Goal: Transaction & Acquisition: Purchase product/service

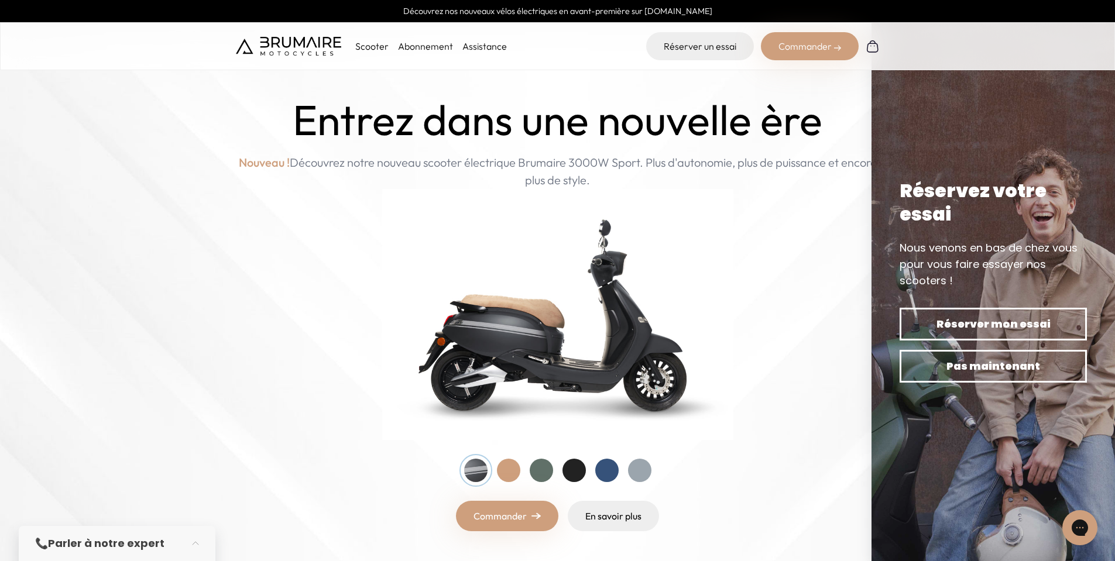
click at [517, 518] on link "Commander" at bounding box center [507, 516] width 102 height 30
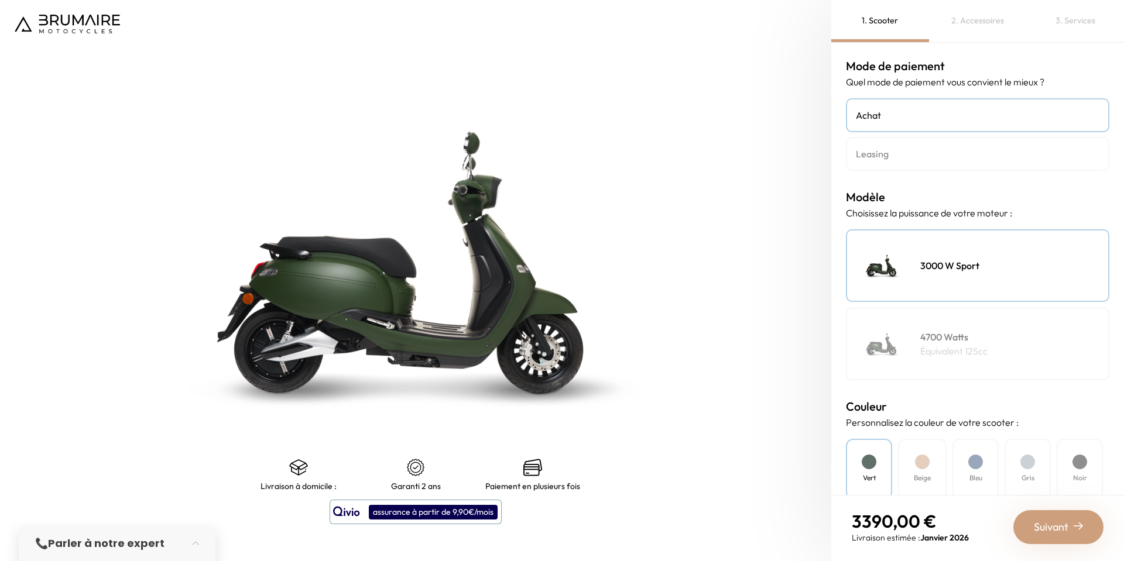
click at [969, 317] on div "4700 Watts Équivalent 125cc" at bounding box center [977, 344] width 263 height 73
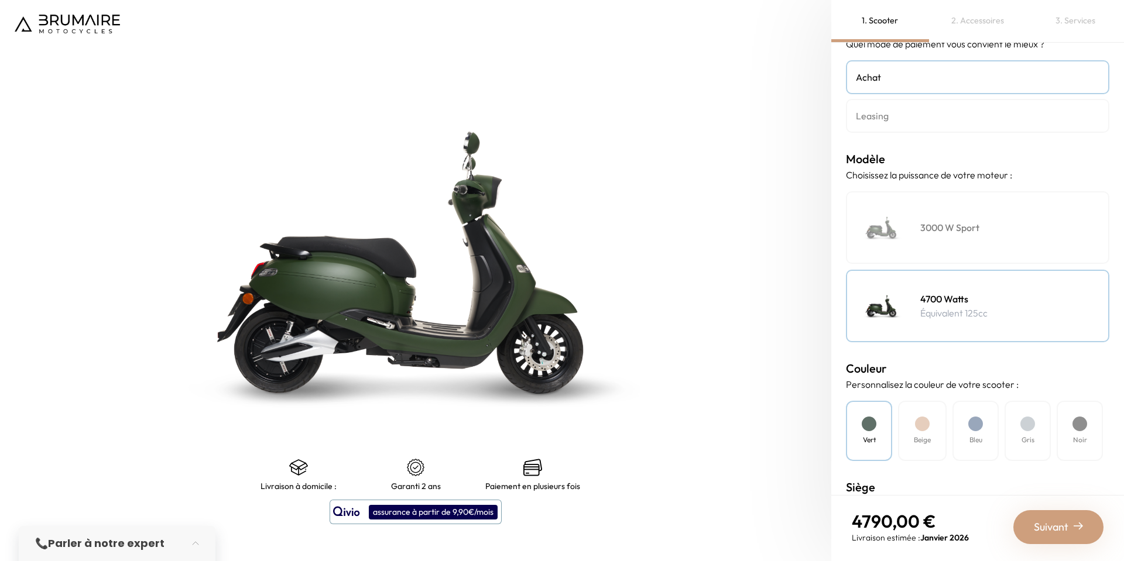
scroll to position [59, 0]
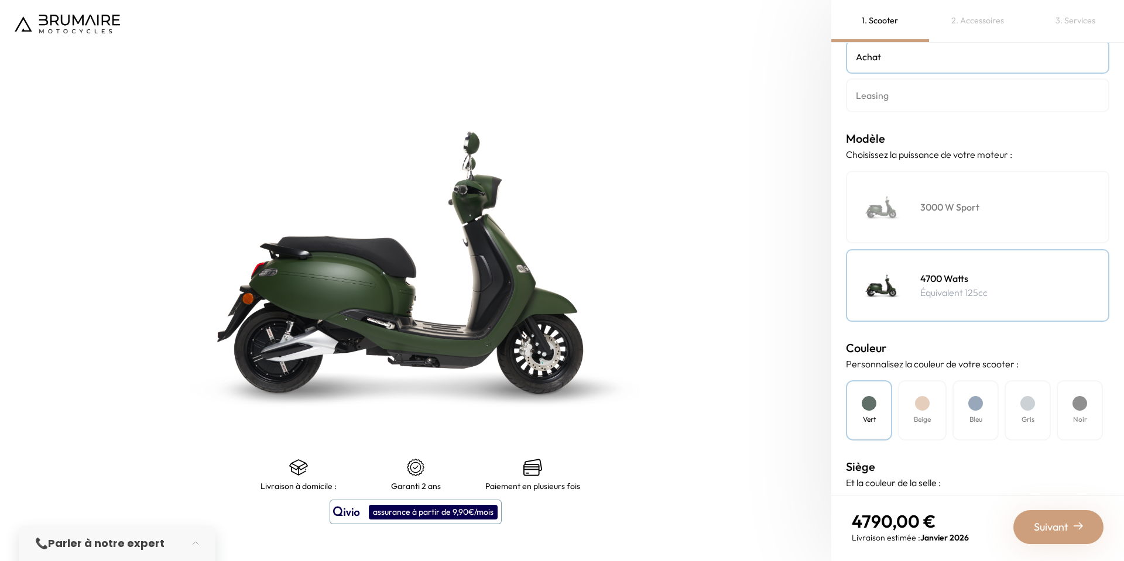
click at [918, 226] on div "3000 W Sport" at bounding box center [977, 207] width 263 height 73
click at [924, 267] on div "4700 Watts Équivalent 125cc" at bounding box center [977, 285] width 263 height 73
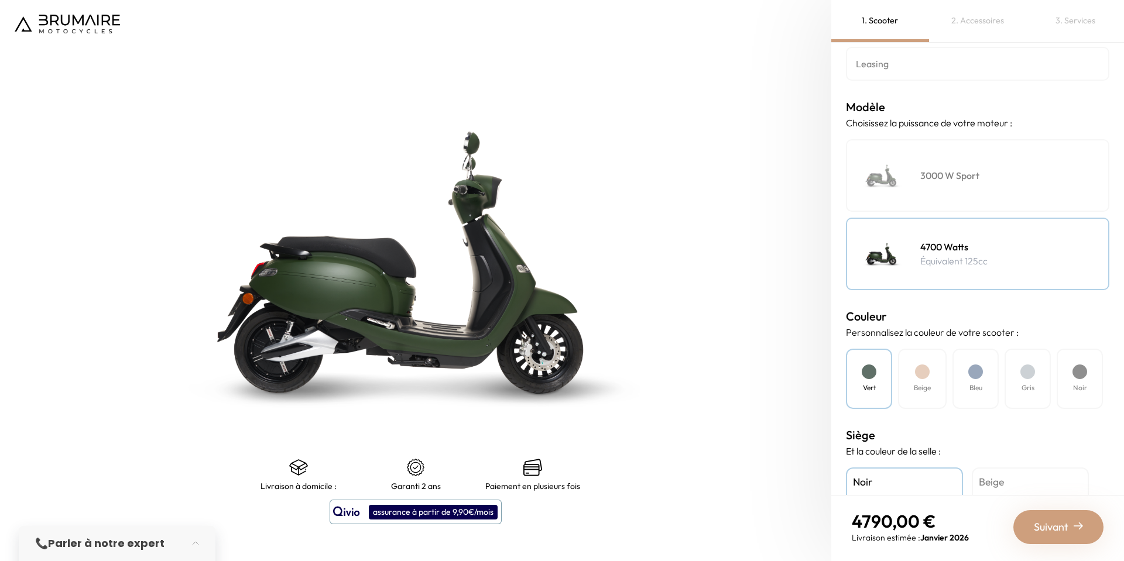
scroll to position [117, 0]
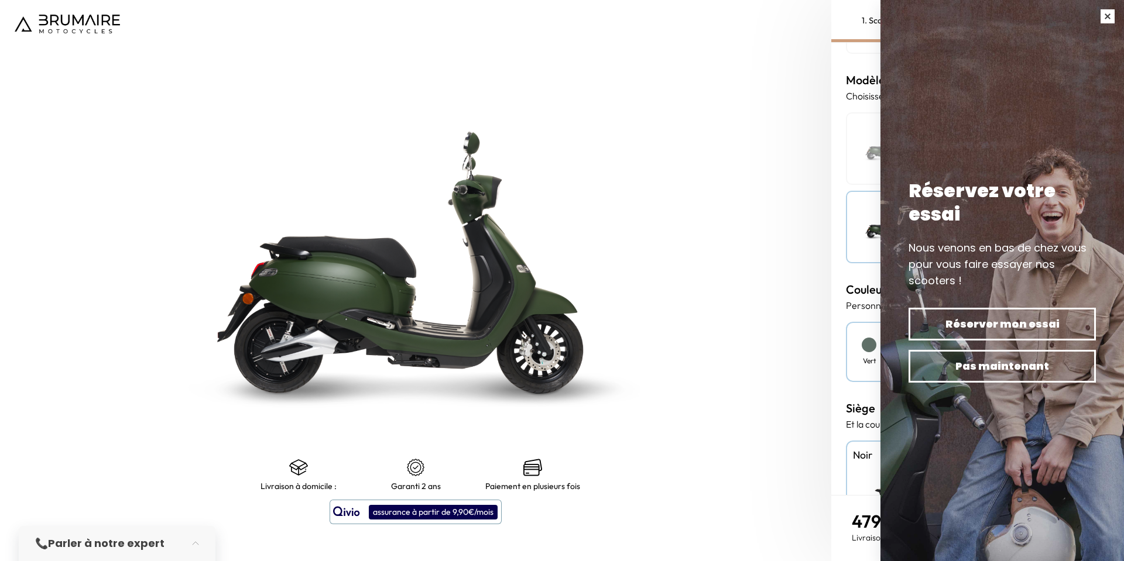
click at [1100, 15] on button "button" at bounding box center [1107, 16] width 33 height 33
